Goal: Task Accomplishment & Management: Manage account settings

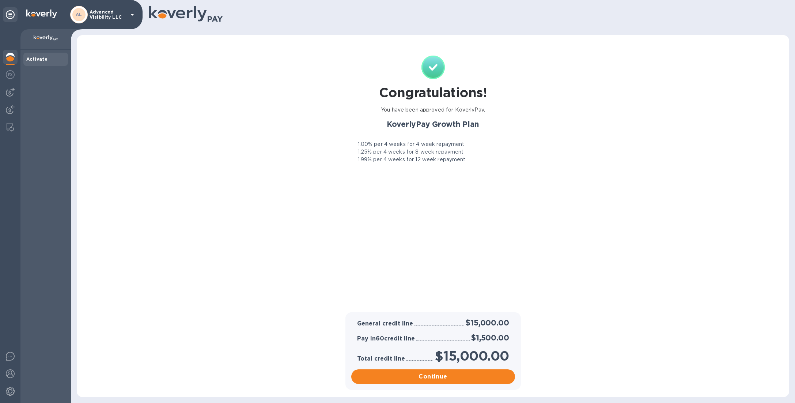
click at [120, 16] on p "Advanced Visibility LLC" at bounding box center [108, 14] width 37 height 10
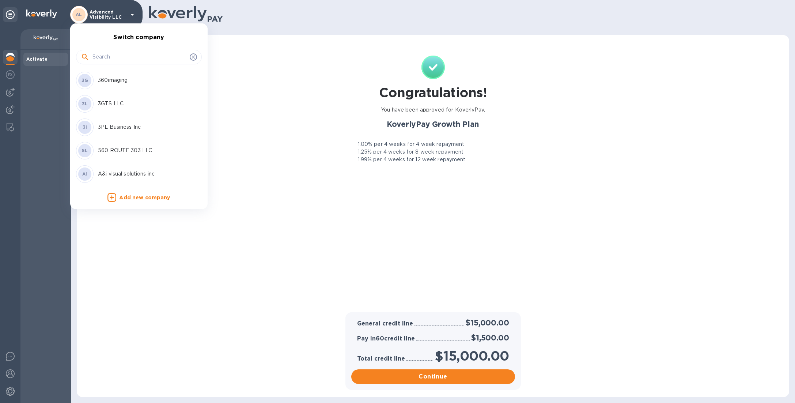
drag, startPoint x: 125, startPoint y: 55, endPoint x: 123, endPoint y: 31, distance: 24.5
click at [124, 55] on input "text" at bounding box center [139, 57] width 94 height 11
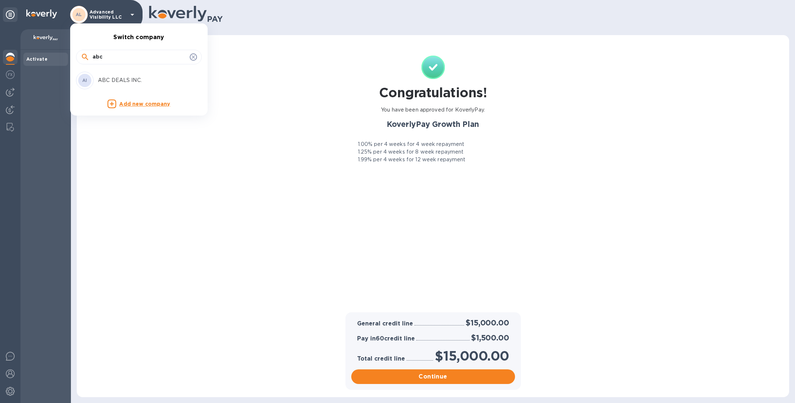
type input "abc"
click at [129, 81] on p "ABC DEALS INC." at bounding box center [144, 80] width 92 height 8
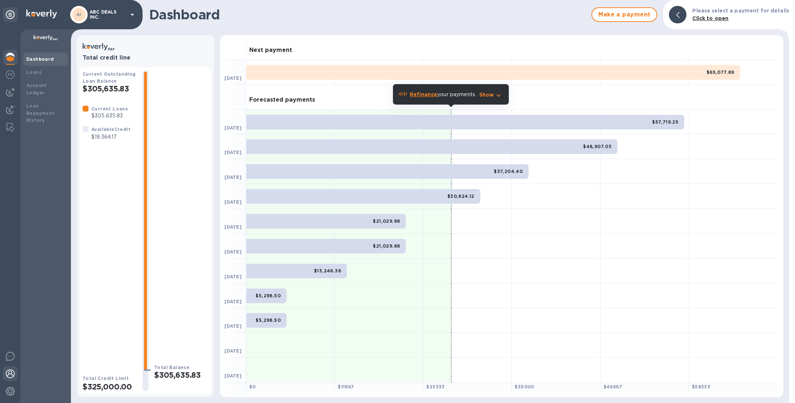
drag, startPoint x: 9, startPoint y: 395, endPoint x: 11, endPoint y: 372, distance: 23.1
click at [9, 395] on div at bounding box center [10, 392] width 15 height 16
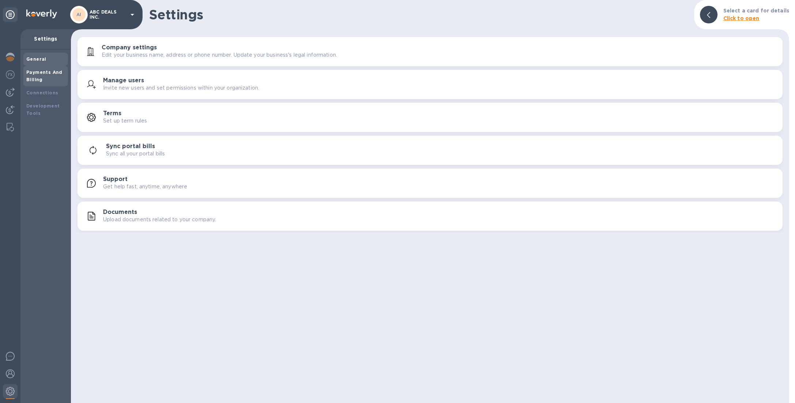
click at [47, 69] on div "Payments And Billing" at bounding box center [45, 76] width 39 height 15
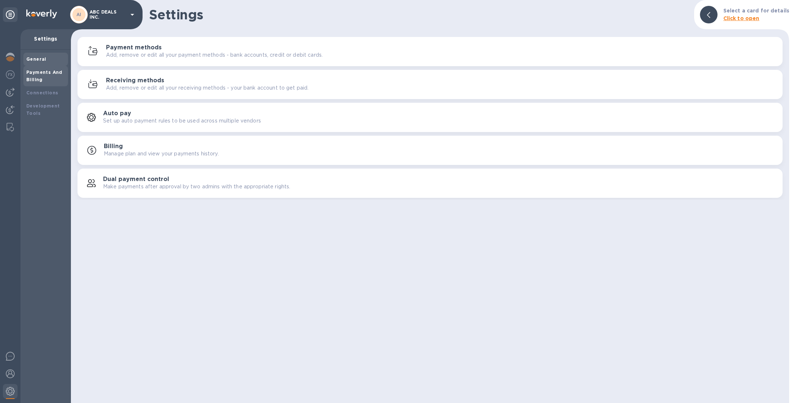
click at [54, 56] on div "General" at bounding box center [45, 59] width 39 height 7
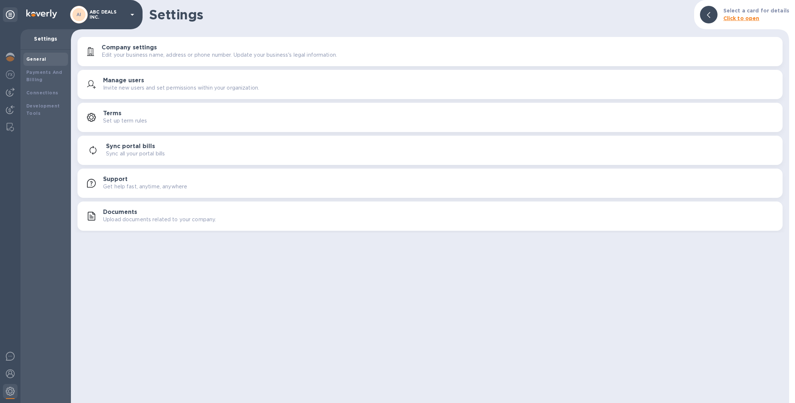
drag, startPoint x: 141, startPoint y: 212, endPoint x: 229, endPoint y: 198, distance: 88.4
click at [141, 212] on div "Documents Upload documents related to your company." at bounding box center [439, 216] width 673 height 15
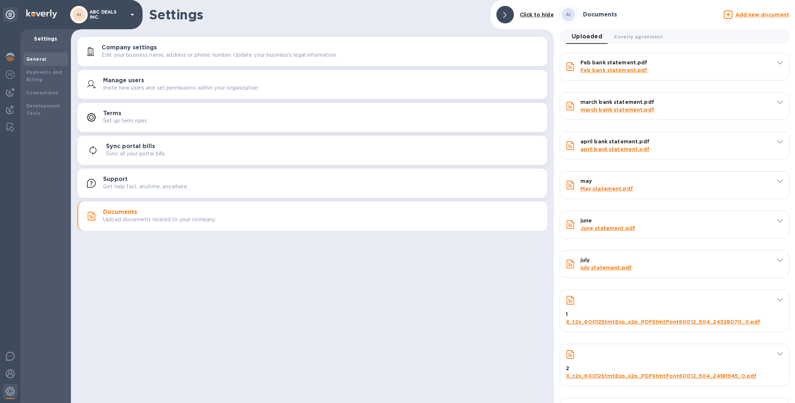
click at [741, 16] on u "Add new document" at bounding box center [762, 15] width 54 height 6
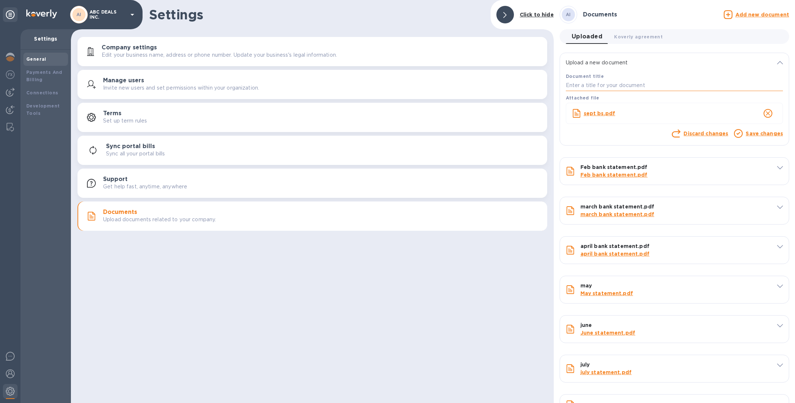
click at [651, 87] on input "text" at bounding box center [674, 85] width 217 height 11
type input "d"
type input "sept"
click at [762, 132] on link "Save changes" at bounding box center [763, 133] width 37 height 6
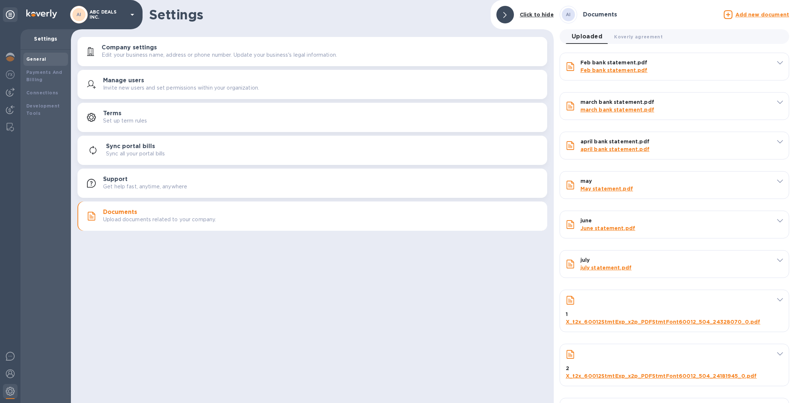
click at [751, 14] on u "Add new document" at bounding box center [762, 15] width 54 height 6
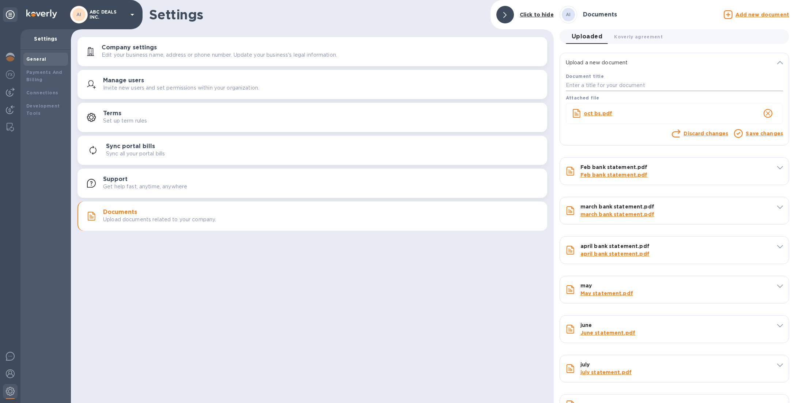
click at [634, 82] on input "text" at bounding box center [674, 85] width 217 height 11
type input "oct"
click at [757, 133] on link "Save changes" at bounding box center [763, 133] width 37 height 6
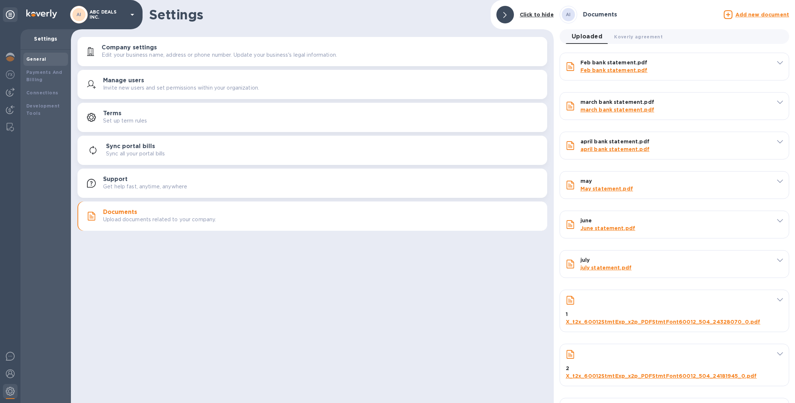
click at [739, 13] on u "Add new document" at bounding box center [762, 15] width 54 height 6
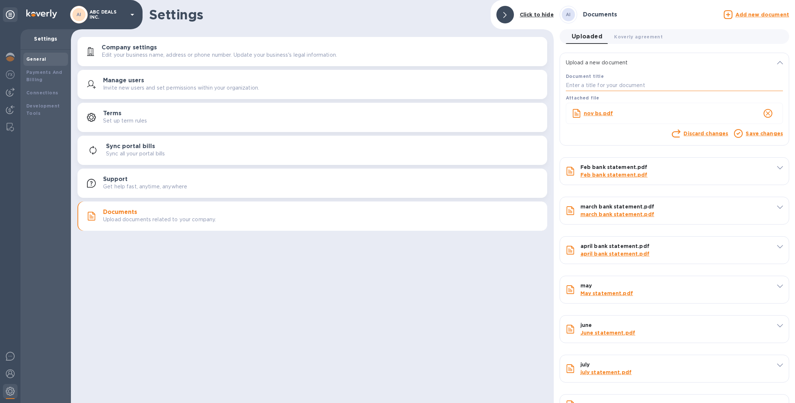
click at [654, 89] on input "text" at bounding box center [674, 85] width 217 height 11
type input "nov"
click at [754, 133] on link "Save changes" at bounding box center [763, 133] width 37 height 6
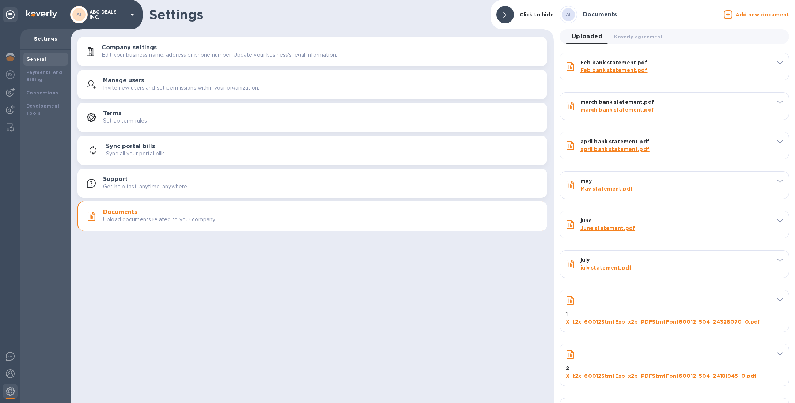
click at [750, 15] on u "Add new document" at bounding box center [762, 15] width 54 height 6
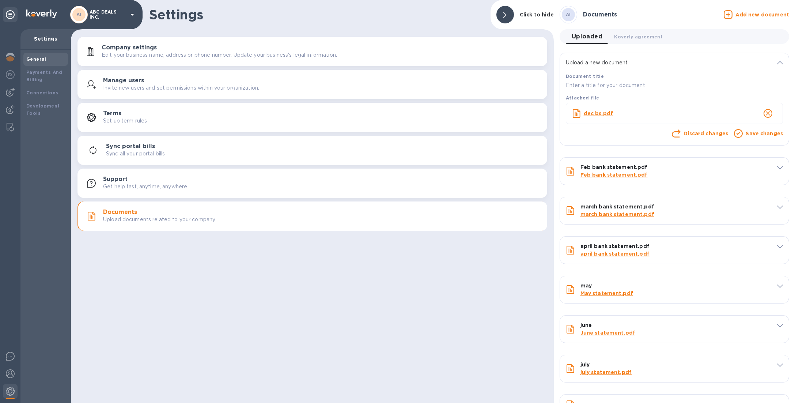
click at [658, 127] on div "Discard changes Save changes" at bounding box center [674, 134] width 223 height 15
click at [632, 91] on div "Document title" at bounding box center [674, 82] width 220 height 22
click at [632, 87] on input "text" at bounding box center [674, 85] width 217 height 11
type input "dec"
click at [765, 134] on link "Save changes" at bounding box center [763, 133] width 37 height 6
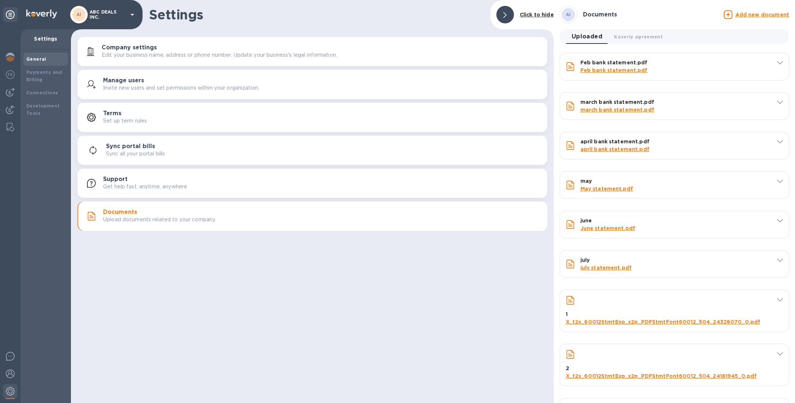
click at [753, 14] on u "Add new document" at bounding box center [762, 15] width 54 height 6
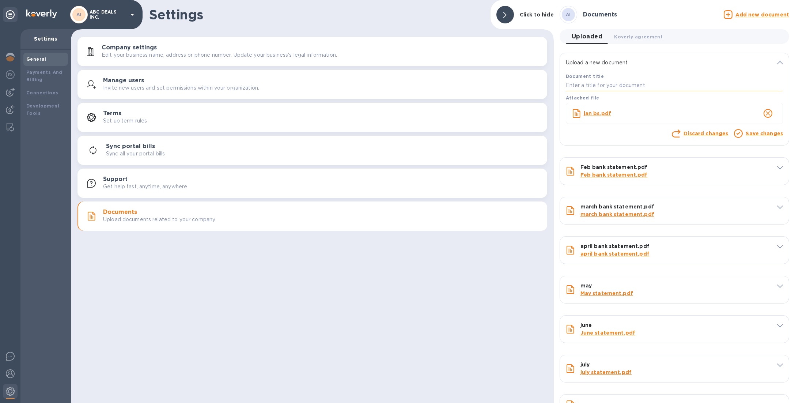
click at [612, 83] on input "text" at bounding box center [674, 85] width 217 height 11
type input "jan"
click at [753, 136] on link "Save changes" at bounding box center [763, 133] width 37 height 6
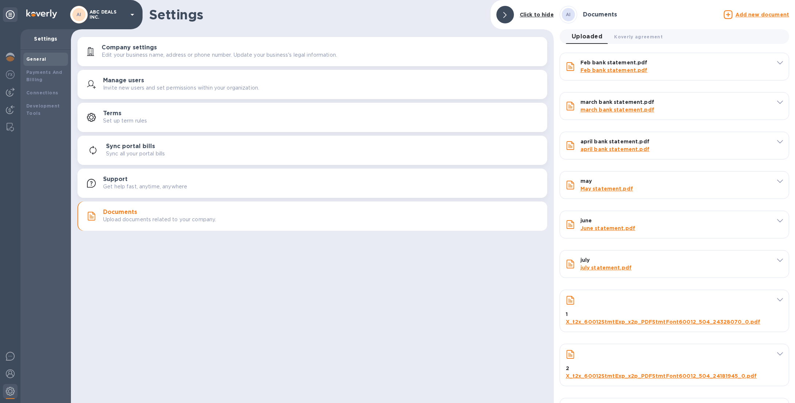
click at [100, 13] on p "ABC DEALS INC." at bounding box center [108, 14] width 37 height 10
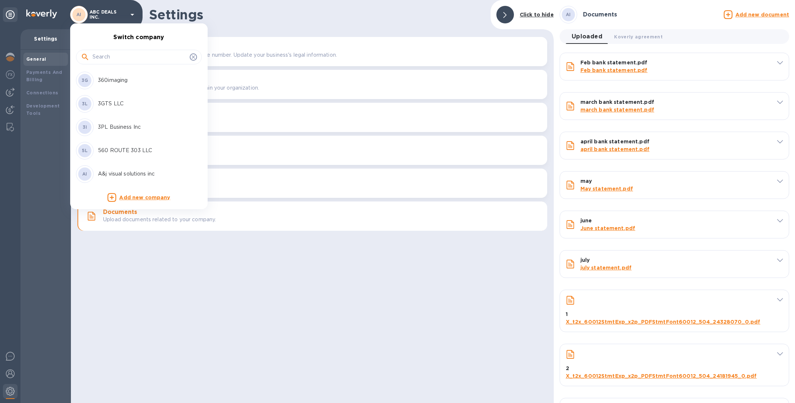
click at [109, 52] on input "text" at bounding box center [139, 57] width 94 height 11
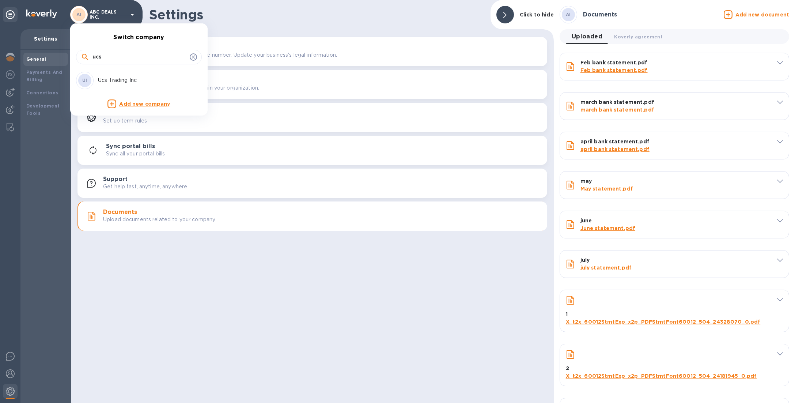
type input "ucs"
click at [123, 77] on p "Ucs Trading Inc" at bounding box center [144, 80] width 92 height 8
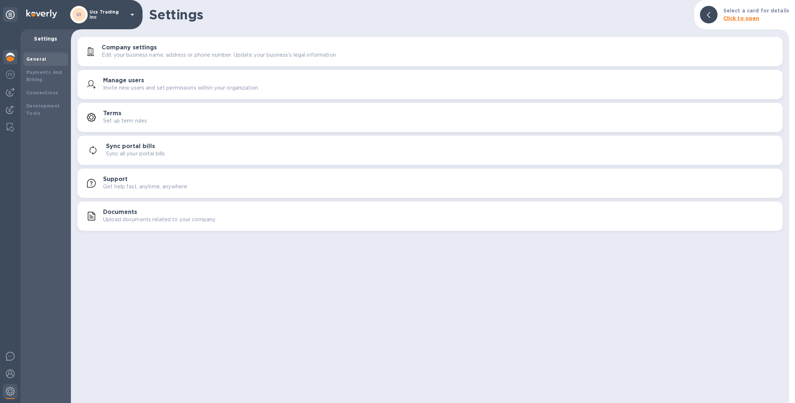
click at [16, 55] on div at bounding box center [10, 58] width 15 height 16
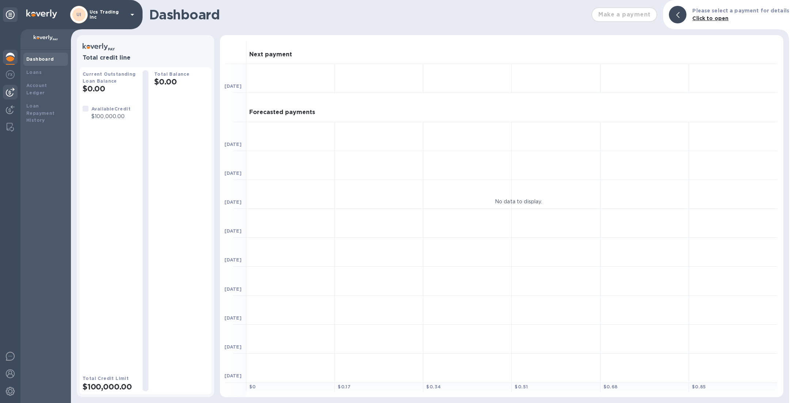
click at [8, 86] on div at bounding box center [10, 92] width 15 height 15
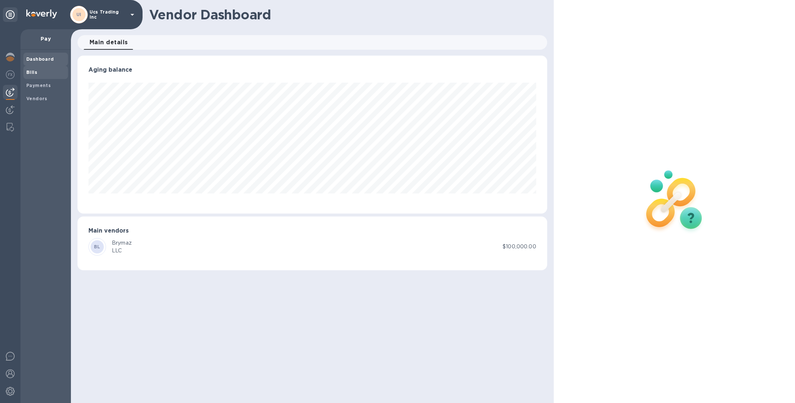
scroll to position [157, 469]
click at [97, 18] on div "UI Ucs Trading Inc" at bounding box center [103, 15] width 66 height 18
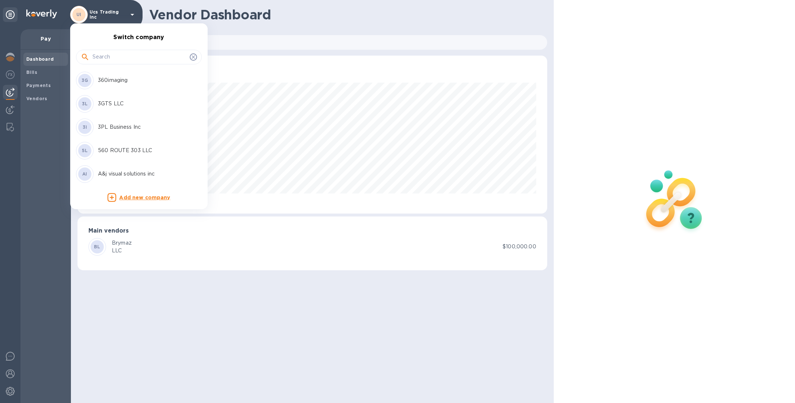
click at [95, 59] on input "text" at bounding box center [139, 57] width 94 height 11
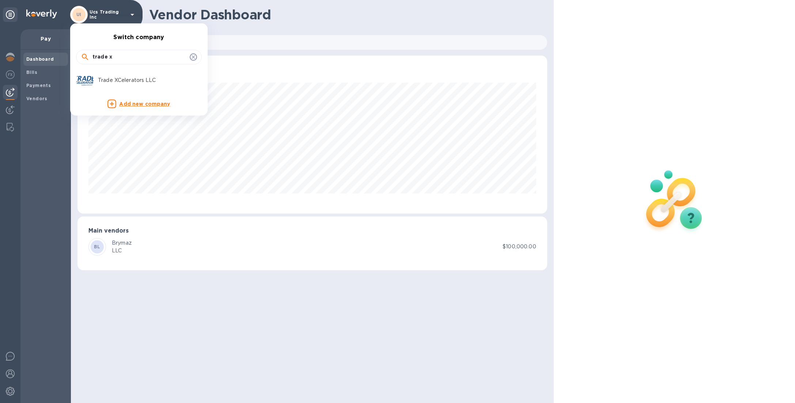
type input "trade x"
click at [112, 80] on p "Trade XCelerators LLC" at bounding box center [144, 80] width 92 height 8
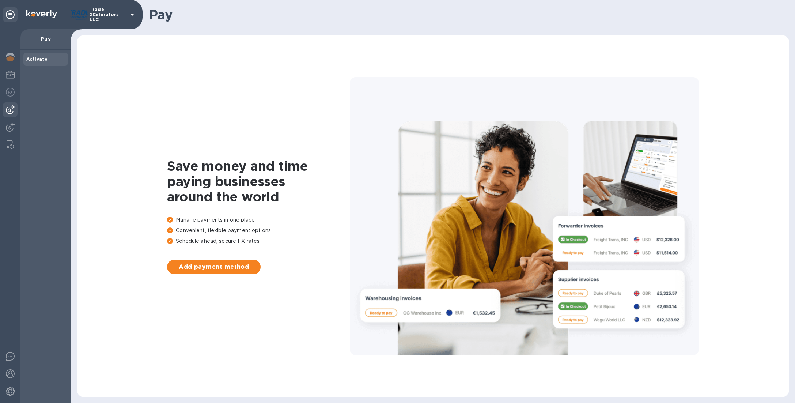
click at [100, 18] on p "Trade XCelerators LLC" at bounding box center [108, 14] width 37 height 15
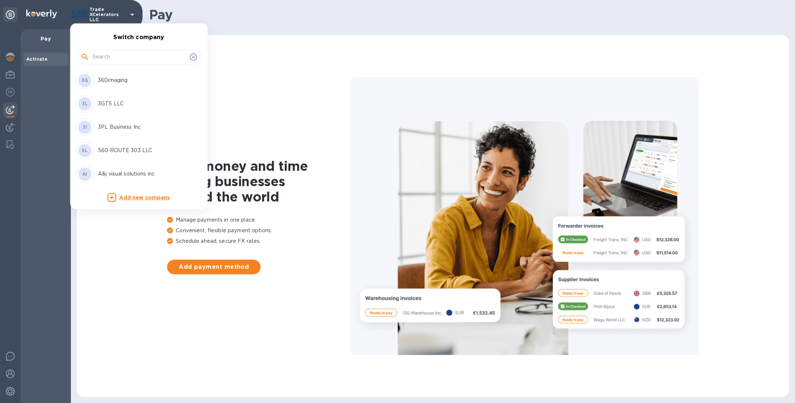
click at [103, 59] on input "text" at bounding box center [139, 57] width 94 height 11
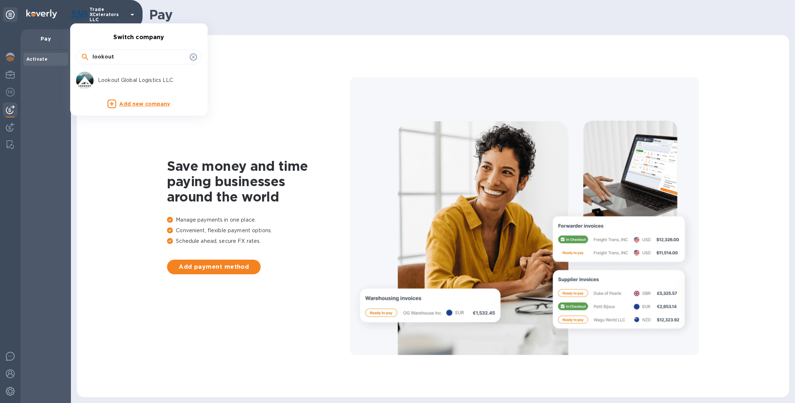
type input "lookout"
click at [124, 76] on p "Lookout Global Logistics LLC" at bounding box center [144, 80] width 92 height 8
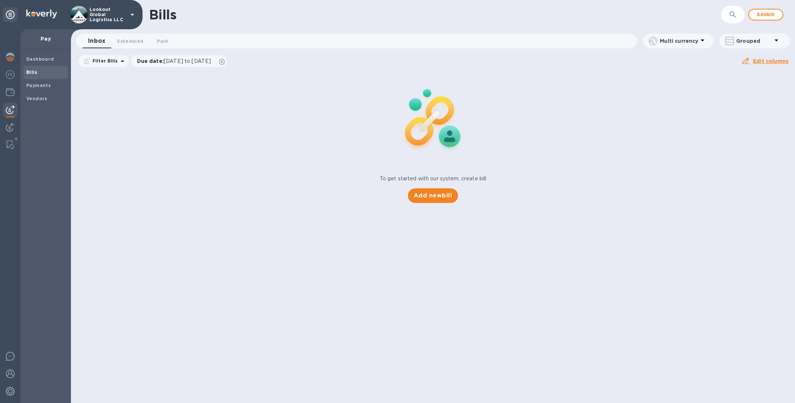
click at [104, 13] on p "Lookout Global Logistics LLC" at bounding box center [108, 14] width 37 height 15
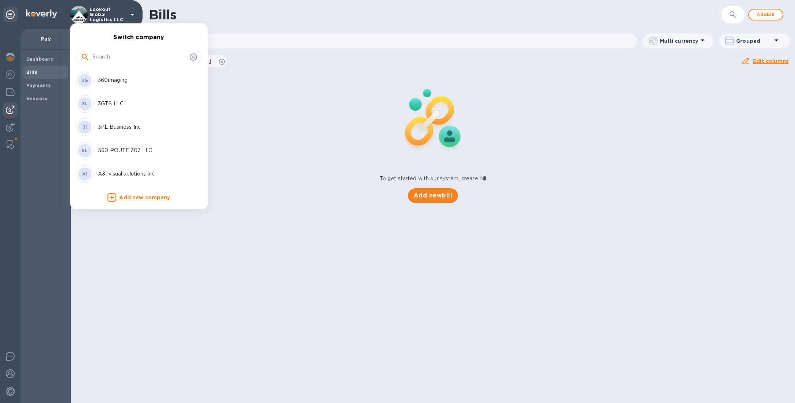
drag, startPoint x: 114, startPoint y: 49, endPoint x: 115, endPoint y: 53, distance: 4.9
click at [114, 49] on div at bounding box center [139, 56] width 126 height 25
click at [115, 53] on input "text" at bounding box center [139, 57] width 94 height 11
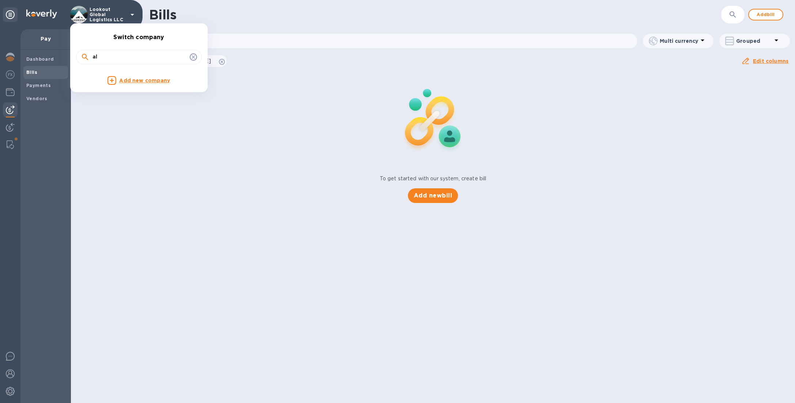
type input "a"
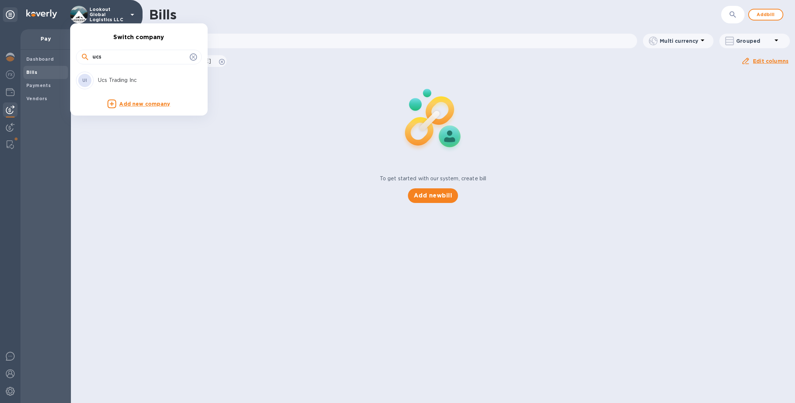
type input "ucs"
click at [111, 85] on div "UI Ucs Trading Inc" at bounding box center [133, 81] width 114 height 18
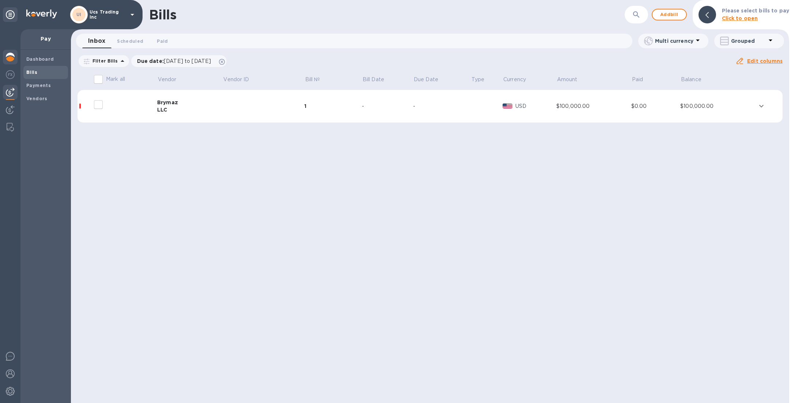
click at [10, 56] on img at bounding box center [10, 57] width 9 height 9
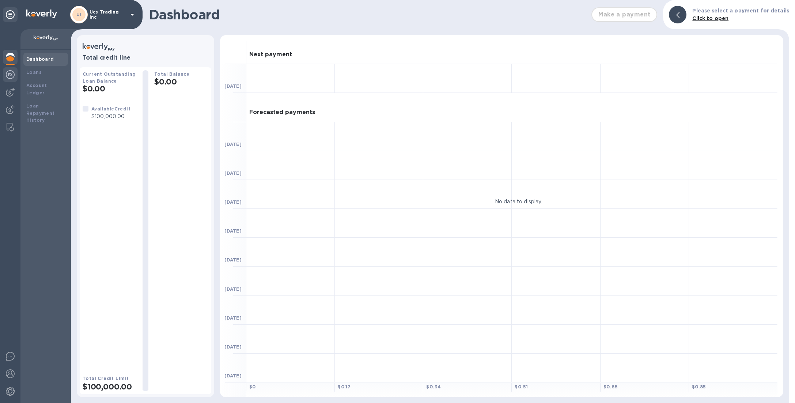
click at [12, 77] on img at bounding box center [10, 74] width 9 height 9
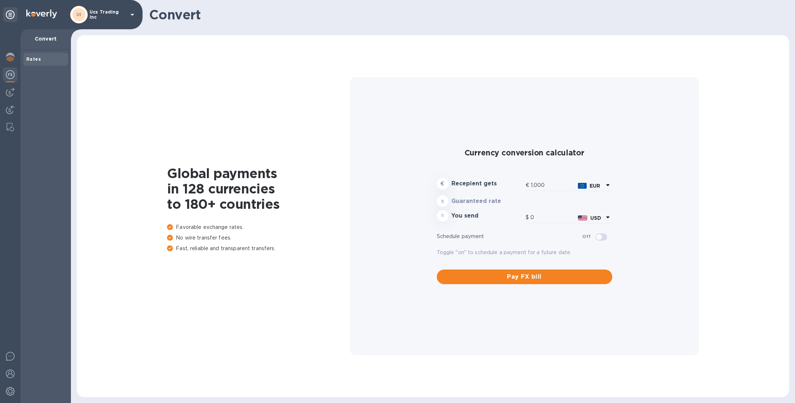
type input "1,179.28"
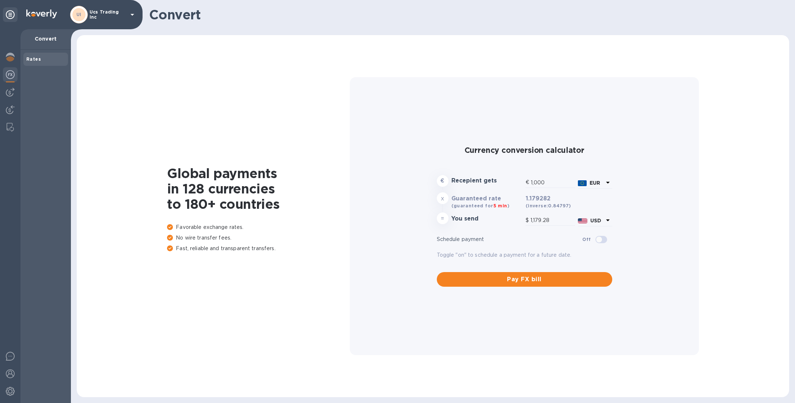
drag, startPoint x: 7, startPoint y: 88, endPoint x: 23, endPoint y: 85, distance: 16.3
click at [7, 88] on img at bounding box center [10, 92] width 9 height 9
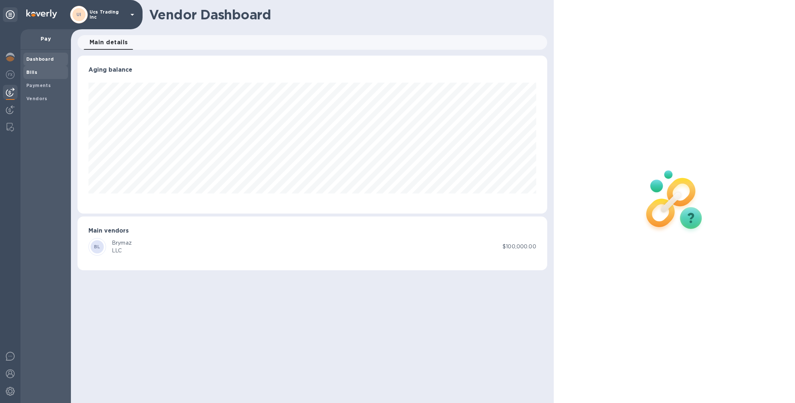
scroll to position [157, 469]
click at [41, 75] on span "Bills" at bounding box center [45, 72] width 39 height 7
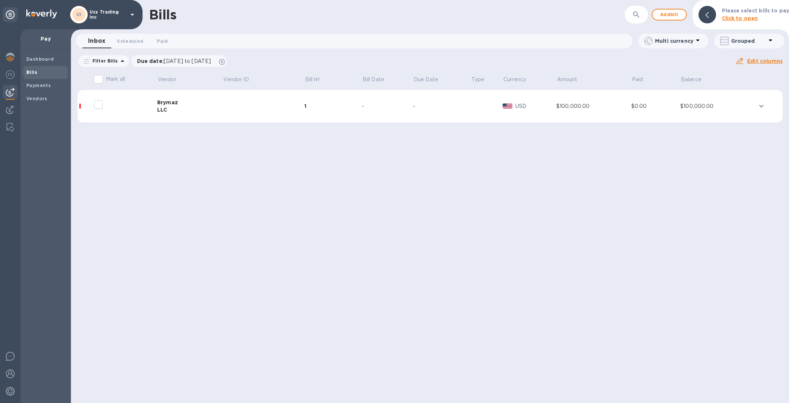
click at [241, 106] on td at bounding box center [263, 106] width 81 height 33
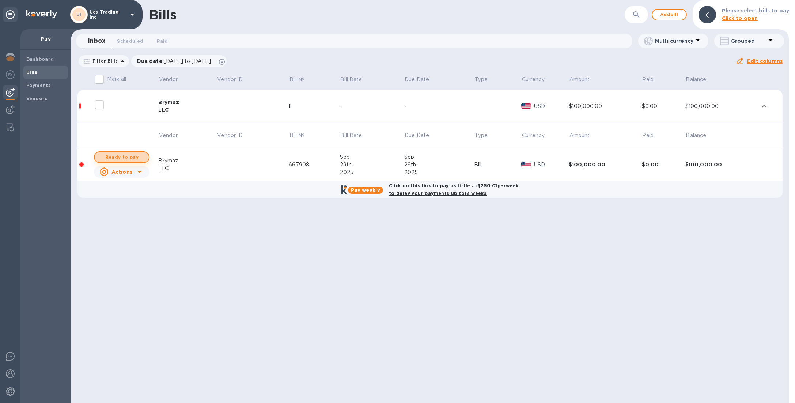
click at [123, 153] on span "Ready to pay" at bounding box center [121, 157] width 42 height 9
click at [135, 158] on span "Ready to pay" at bounding box center [121, 157] width 42 height 9
checkbox input "true"
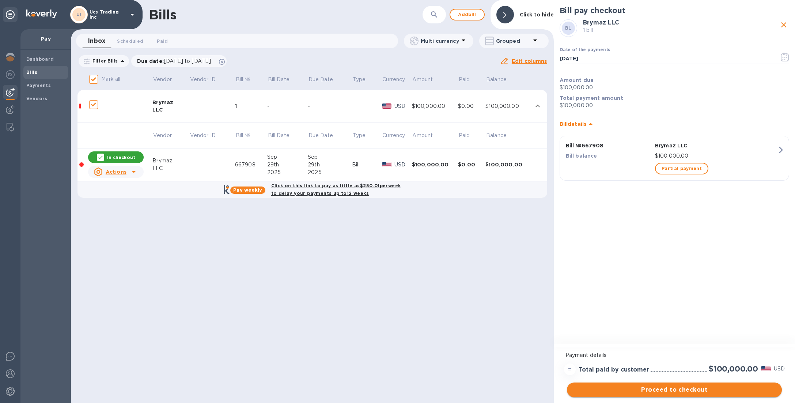
click at [704, 393] on span "Proceed to checkout" at bounding box center [674, 389] width 203 height 9
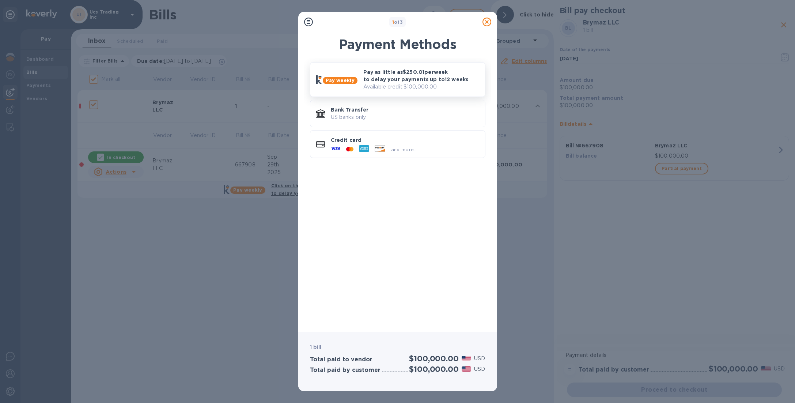
click at [377, 85] on p "Available credit: $100,000.00" at bounding box center [421, 87] width 116 height 8
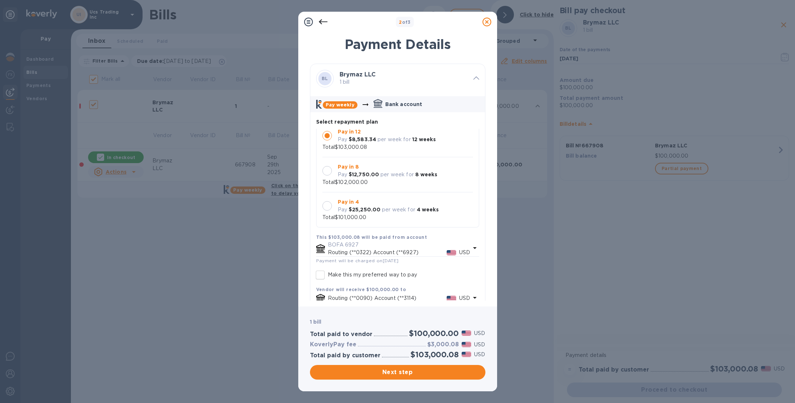
scroll to position [38, 0]
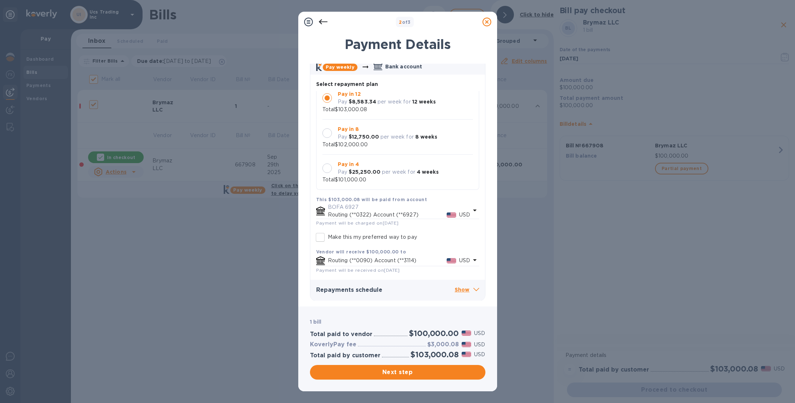
click at [402, 285] on div "Repayments schedule Show" at bounding box center [397, 290] width 175 height 21
click at [455, 287] on p "Show" at bounding box center [467, 289] width 24 height 9
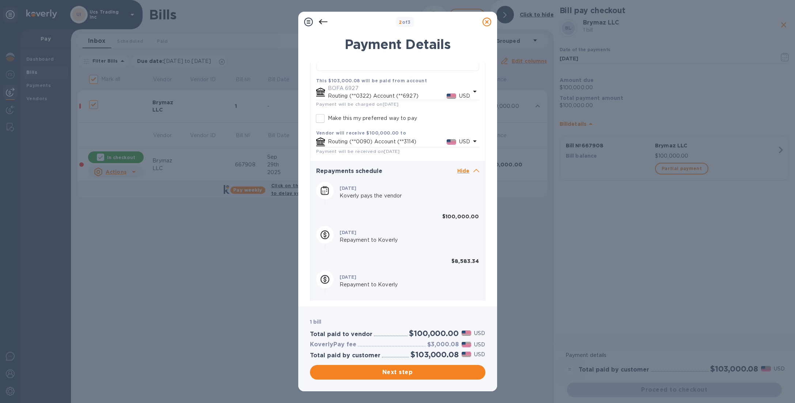
scroll to position [156, 0]
